Goal: Transaction & Acquisition: Purchase product/service

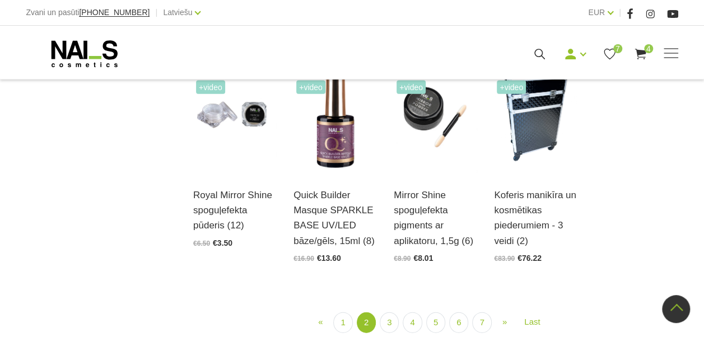
scroll to position [1250, 0]
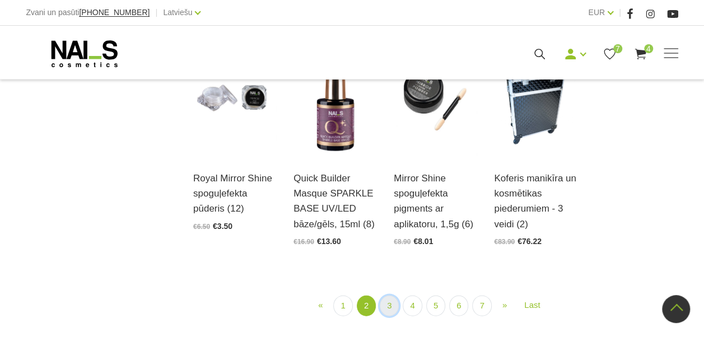
click at [389, 307] on link "3" at bounding box center [389, 306] width 19 height 21
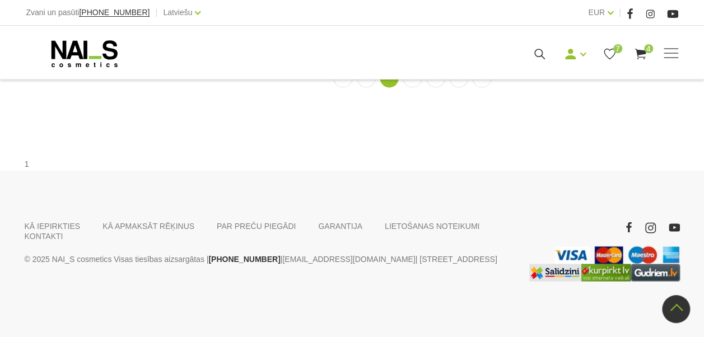
scroll to position [1194, 0]
click at [417, 87] on link "4" at bounding box center [412, 77] width 19 height 21
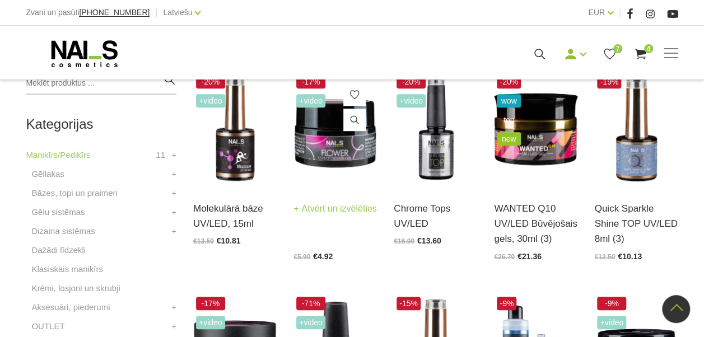
scroll to position [242, 0]
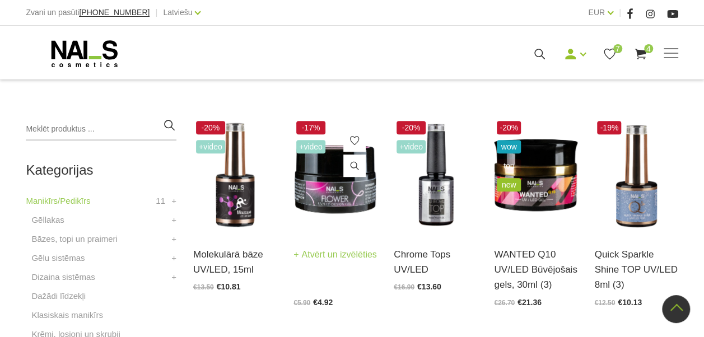
click at [328, 199] on img at bounding box center [335, 175] width 83 height 115
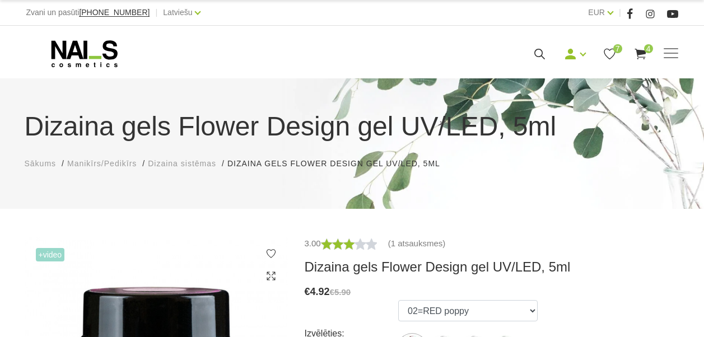
scroll to position [224, 0]
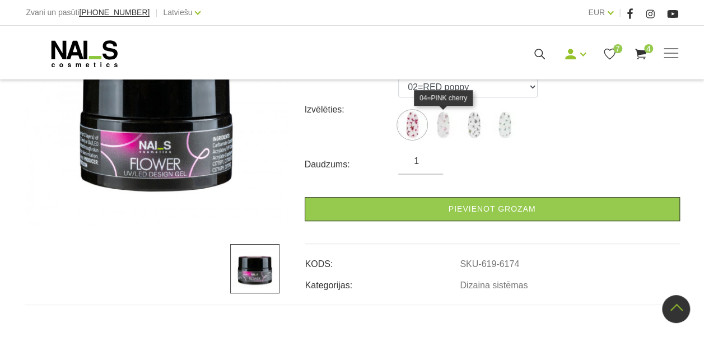
click at [441, 134] on img at bounding box center [443, 125] width 28 height 28
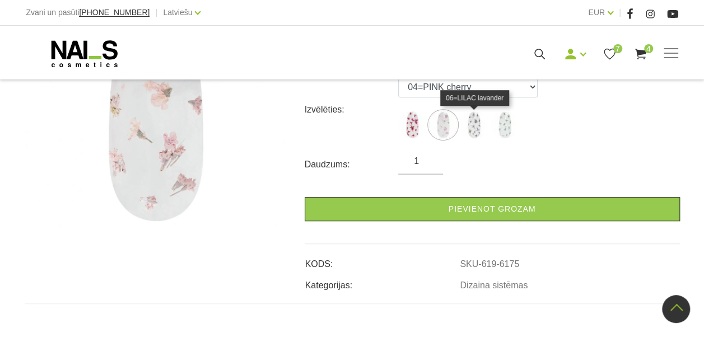
click at [470, 125] on img at bounding box center [474, 125] width 28 height 28
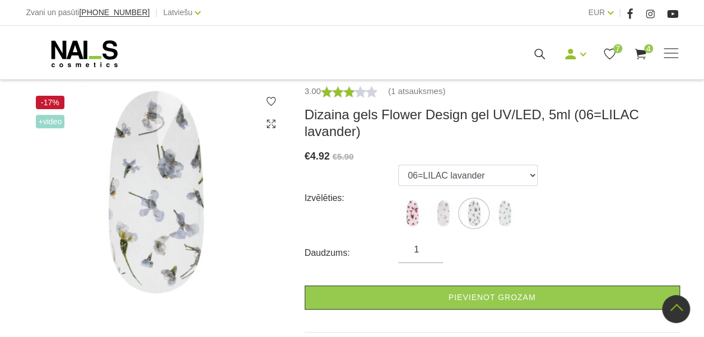
scroll to position [112, 0]
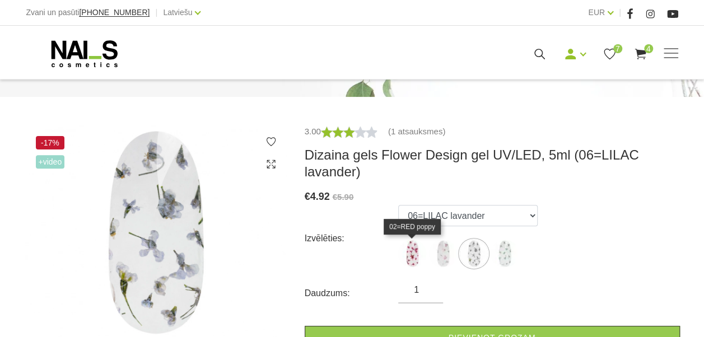
click at [421, 251] on img at bounding box center [412, 254] width 28 height 28
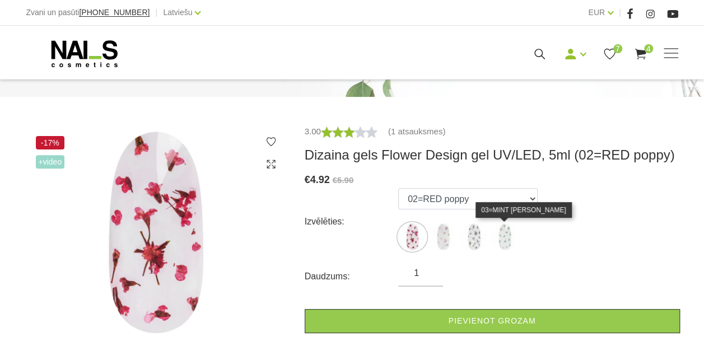
click at [499, 245] on img at bounding box center [505, 237] width 28 height 28
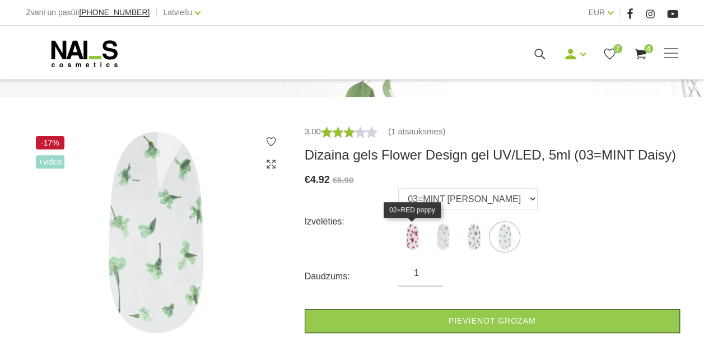
click at [410, 235] on img at bounding box center [412, 237] width 28 height 28
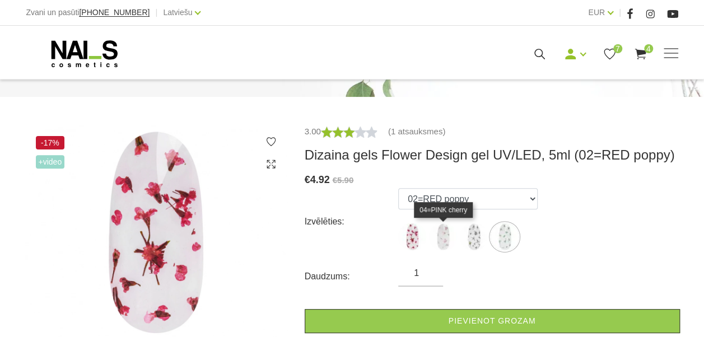
click at [445, 238] on img at bounding box center [443, 237] width 28 height 28
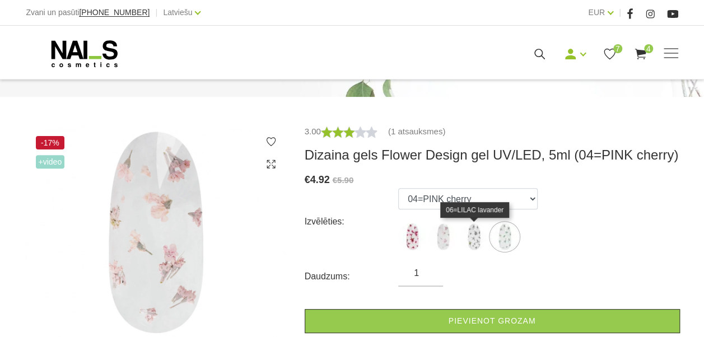
click at [471, 240] on img at bounding box center [474, 237] width 28 height 28
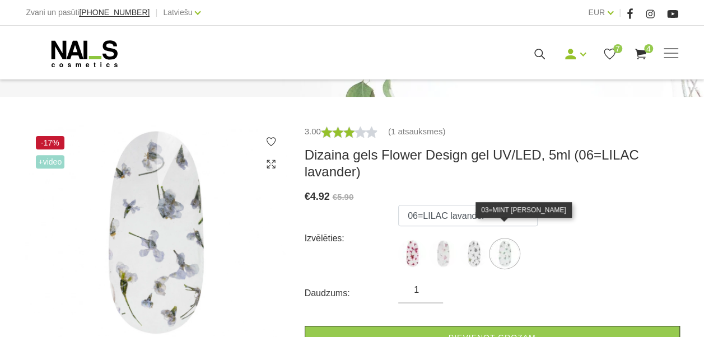
click at [509, 243] on img at bounding box center [505, 254] width 28 height 28
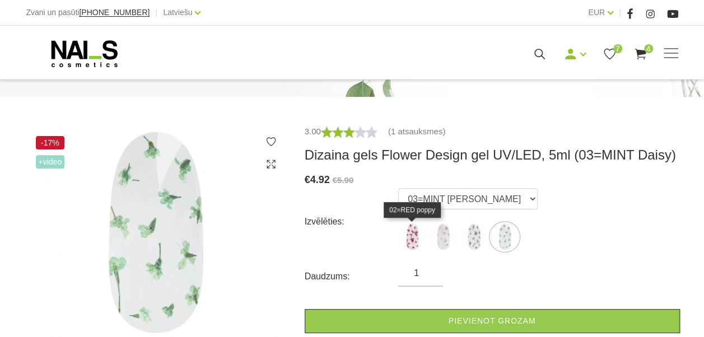
click at [422, 240] on img at bounding box center [412, 237] width 28 height 28
select select "6174"
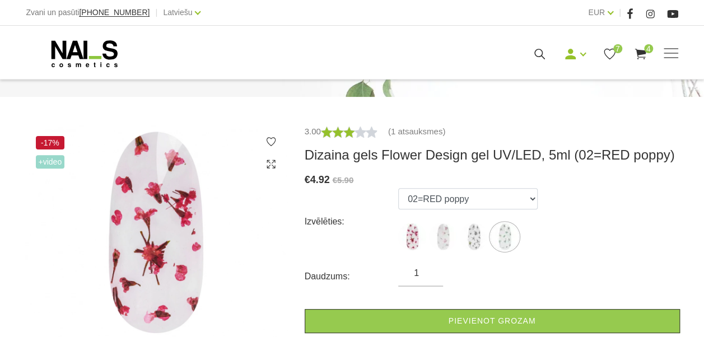
click at [407, 313] on link "Pievienot grozam" at bounding box center [492, 321] width 375 height 24
